Goal: Navigation & Orientation: Find specific page/section

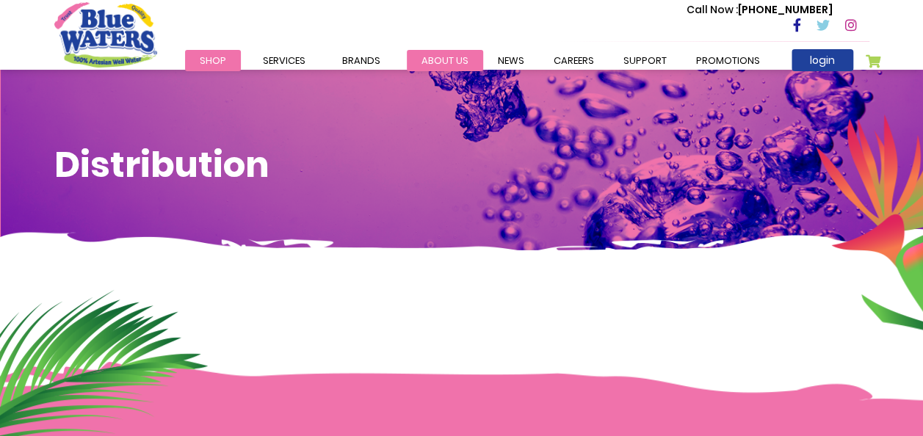
click at [456, 64] on link "about us" at bounding box center [445, 60] width 76 height 21
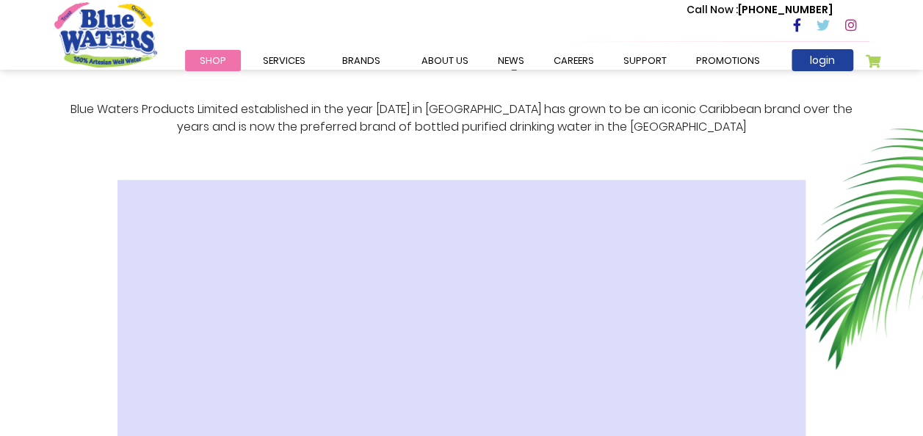
scroll to position [367, 0]
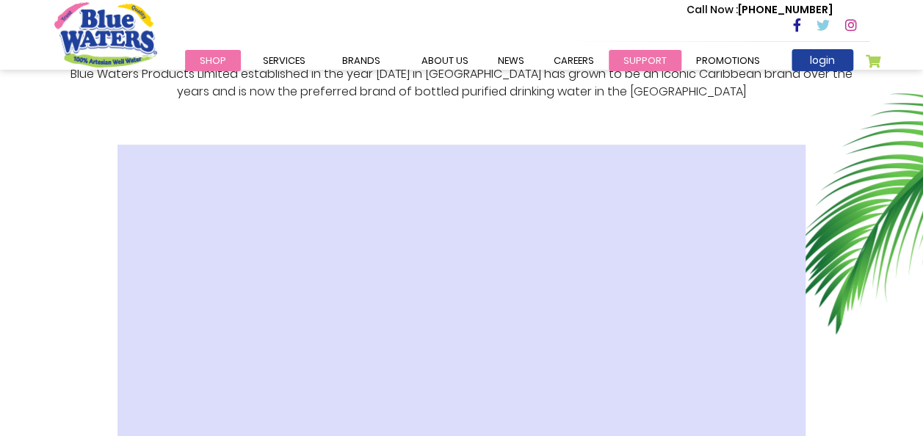
click at [629, 59] on link "support" at bounding box center [645, 60] width 73 height 21
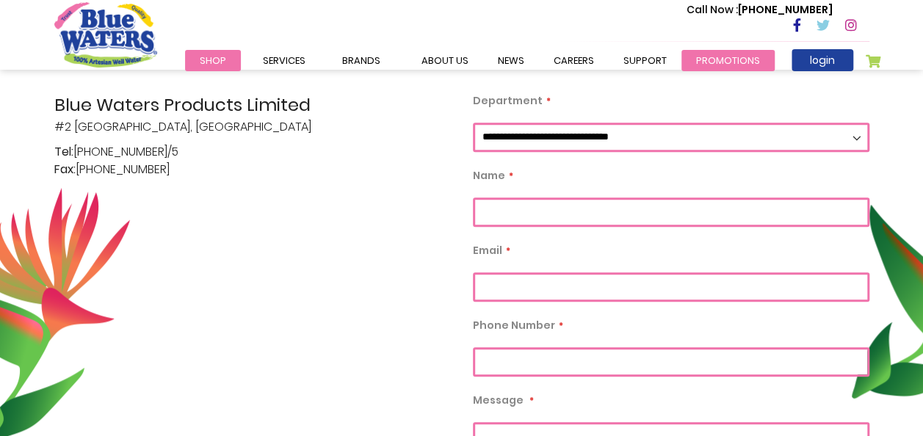
click at [702, 59] on link "Promotions" at bounding box center [727, 60] width 93 height 21
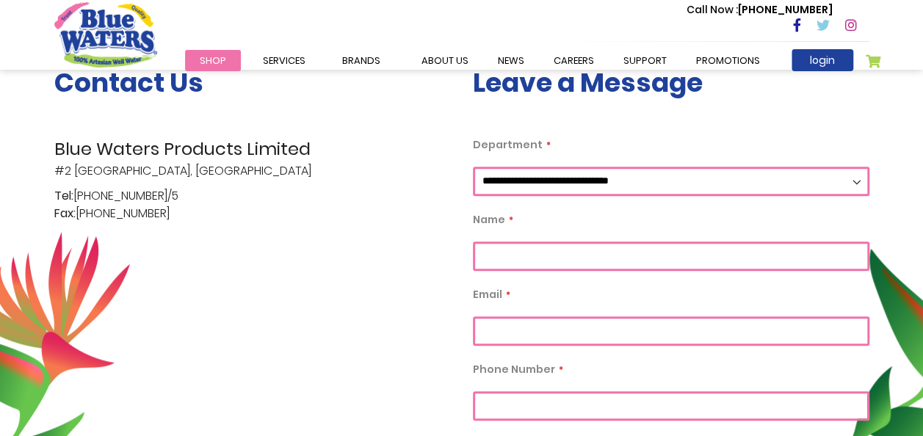
scroll to position [294, 0]
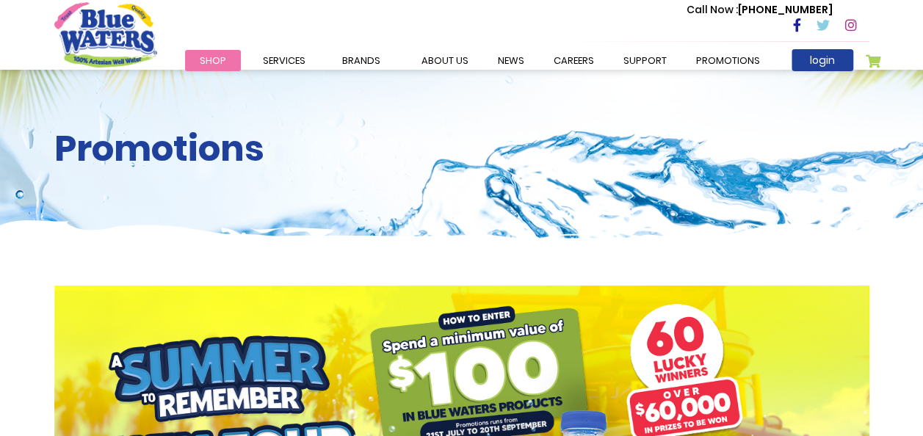
click at [276, 59] on span "Services" at bounding box center [284, 61] width 43 height 14
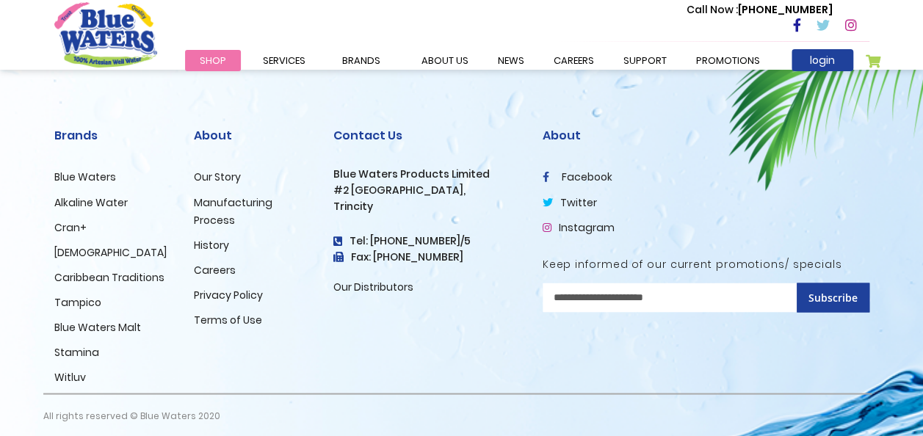
scroll to position [1197, 0]
